Goal: Task Accomplishment & Management: Manage account settings

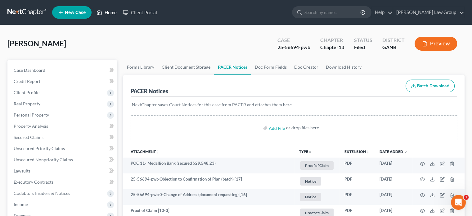
click at [114, 11] on link "Home" at bounding box center [106, 12] width 26 height 11
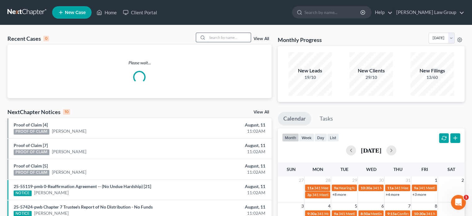
click at [215, 34] on input "search" at bounding box center [228, 37] width 43 height 9
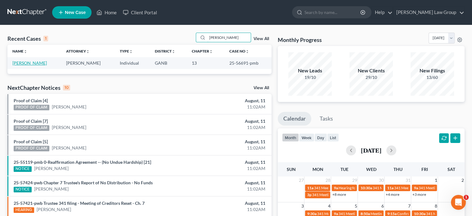
type input "[PERSON_NAME]"
click at [37, 64] on link "[PERSON_NAME]" at bounding box center [29, 62] width 34 height 5
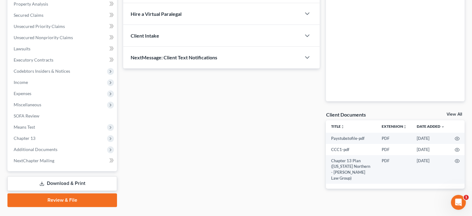
scroll to position [136, 0]
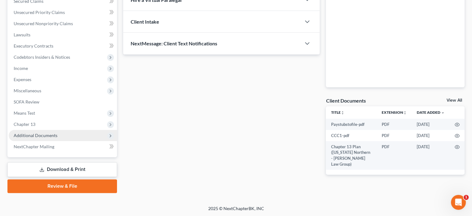
click at [33, 136] on span "Additional Documents" at bounding box center [36, 135] width 44 height 5
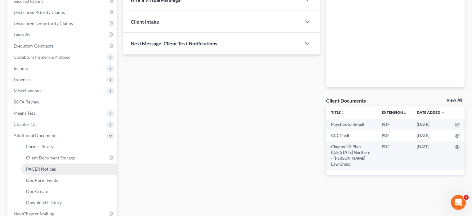
click at [37, 170] on span "PACER Notices" at bounding box center [41, 168] width 30 height 5
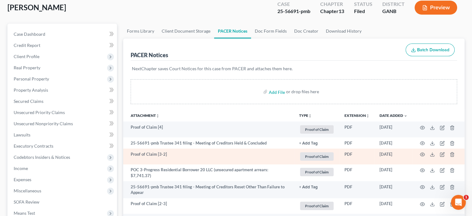
scroll to position [62, 0]
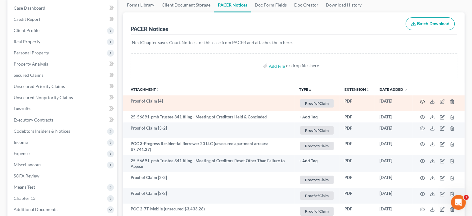
click at [423, 103] on icon "button" at bounding box center [423, 101] width 5 height 3
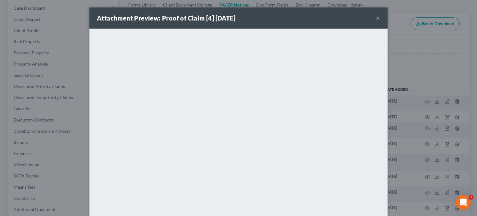
click at [376, 18] on button "×" at bounding box center [378, 17] width 4 height 7
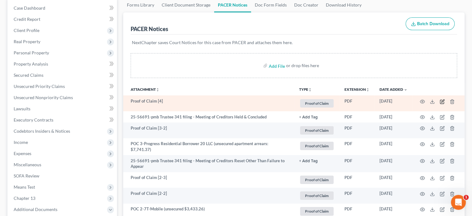
click at [443, 101] on icon "button" at bounding box center [443, 100] width 3 height 3
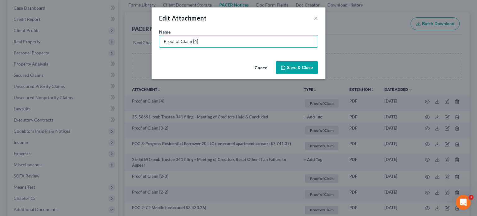
click at [83, 48] on div "Edit Attachment × Name * Proof of Claim [4] Cancel Save & Close" at bounding box center [238, 108] width 477 height 216
type input "POC 4-Midland Credit Management (unsecured $862.22)"
click at [294, 67] on span "Save & Close" at bounding box center [300, 67] width 26 height 5
